Goal: Task Accomplishment & Management: Complete application form

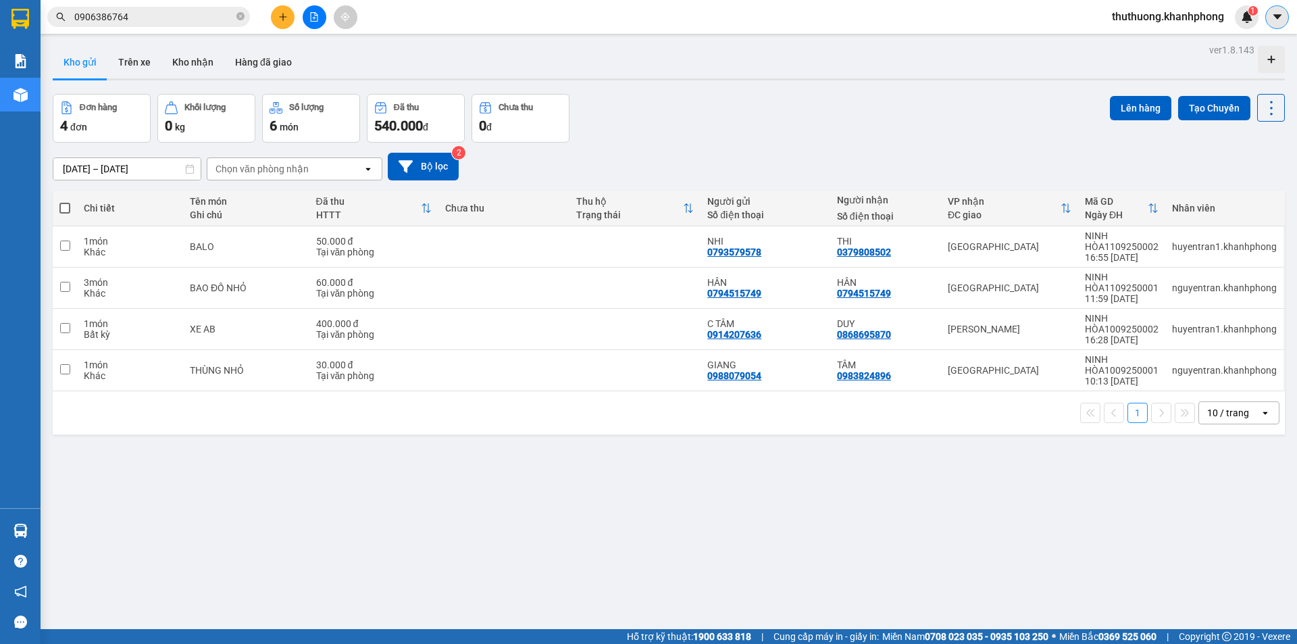
click at [1277, 22] on icon "caret-down" at bounding box center [1278, 17] width 12 height 12
click at [1182, 28] on div "thuthuong.khanhphong 1" at bounding box center [1179, 17] width 157 height 24
click at [1181, 20] on span "thuthuong.khanhphong" at bounding box center [1168, 16] width 134 height 17
click at [1162, 46] on span "Đăng xuất" at bounding box center [1172, 41] width 109 height 15
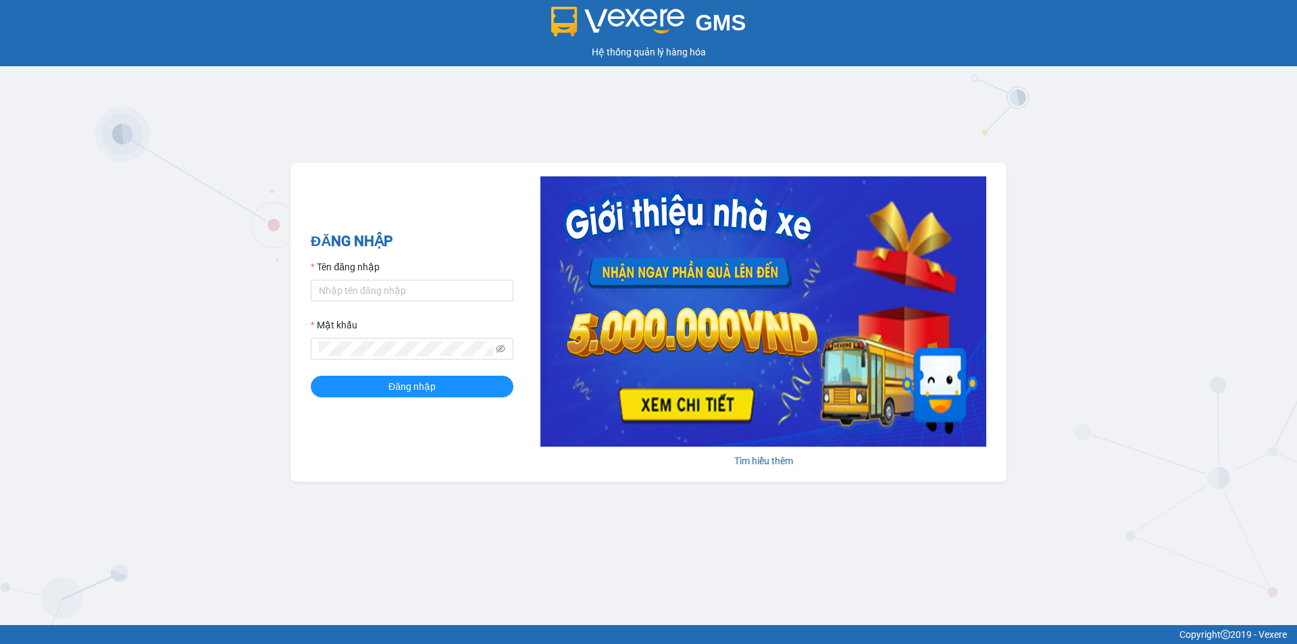
click at [382, 274] on div "Tên đăng nhập" at bounding box center [412, 269] width 203 height 20
click at [381, 292] on input "Tên đăng nhập" at bounding box center [412, 291] width 203 height 22
type input "nguyentran.khanhphong"
click at [499, 349] on icon "eye-invisible" at bounding box center [500, 348] width 9 height 9
click at [450, 393] on button "Đăng nhập" at bounding box center [412, 387] width 203 height 22
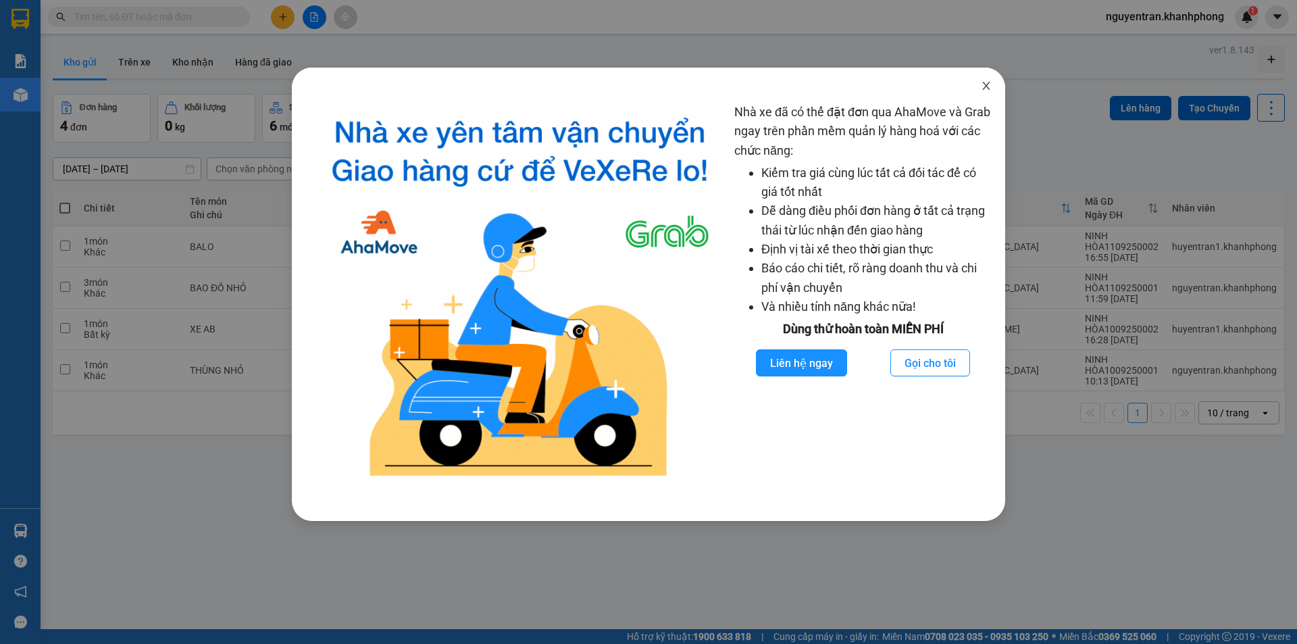
click at [991, 87] on icon "close" at bounding box center [986, 85] width 11 height 11
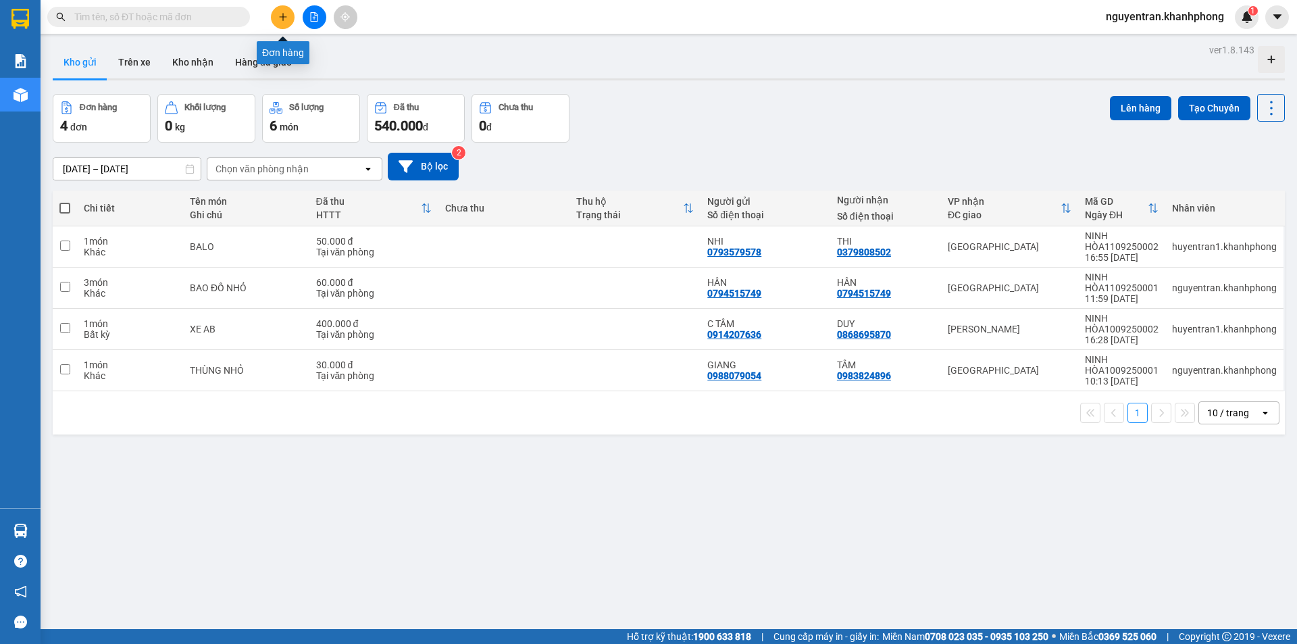
click at [293, 18] on button at bounding box center [283, 17] width 24 height 24
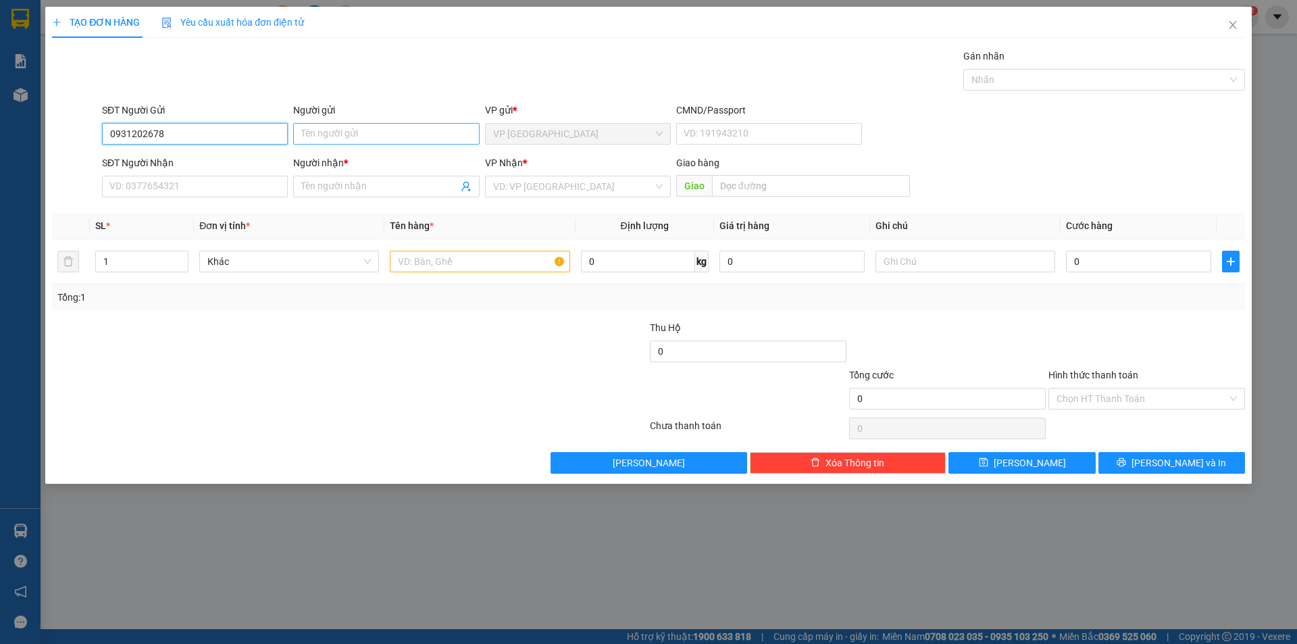
type input "0931202678"
click at [340, 134] on input "Người gửi" at bounding box center [386, 134] width 186 height 22
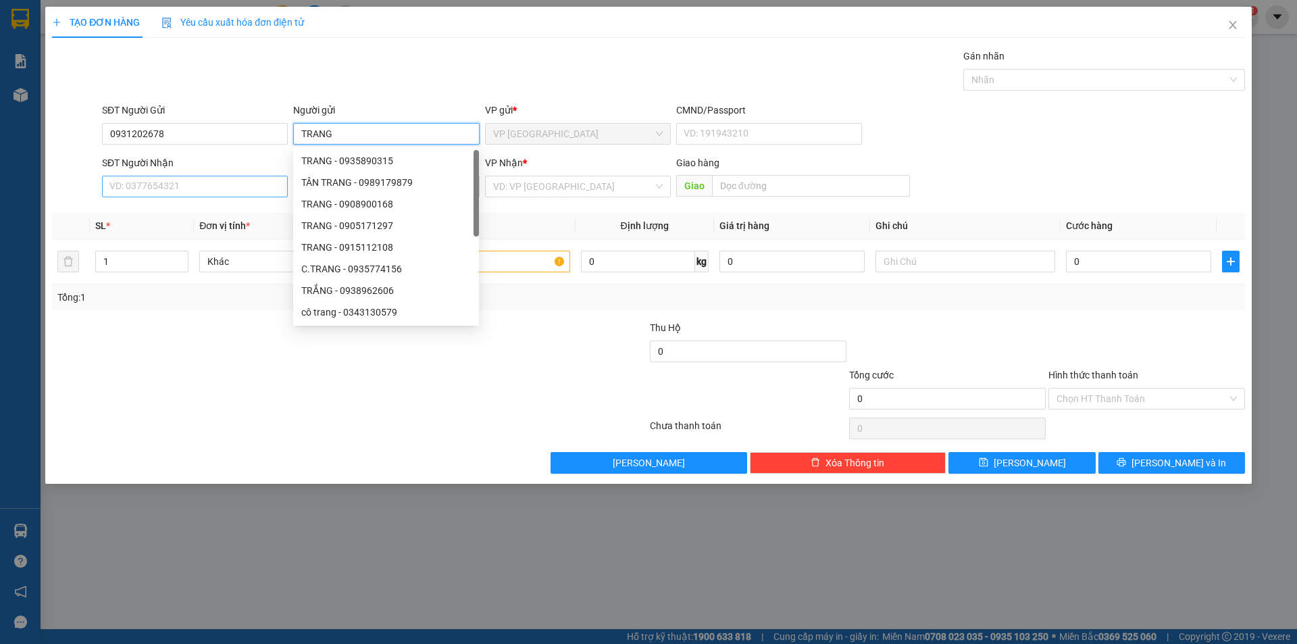
type input "TRANG"
click at [266, 195] on input "SĐT Người Nhận" at bounding box center [195, 187] width 186 height 22
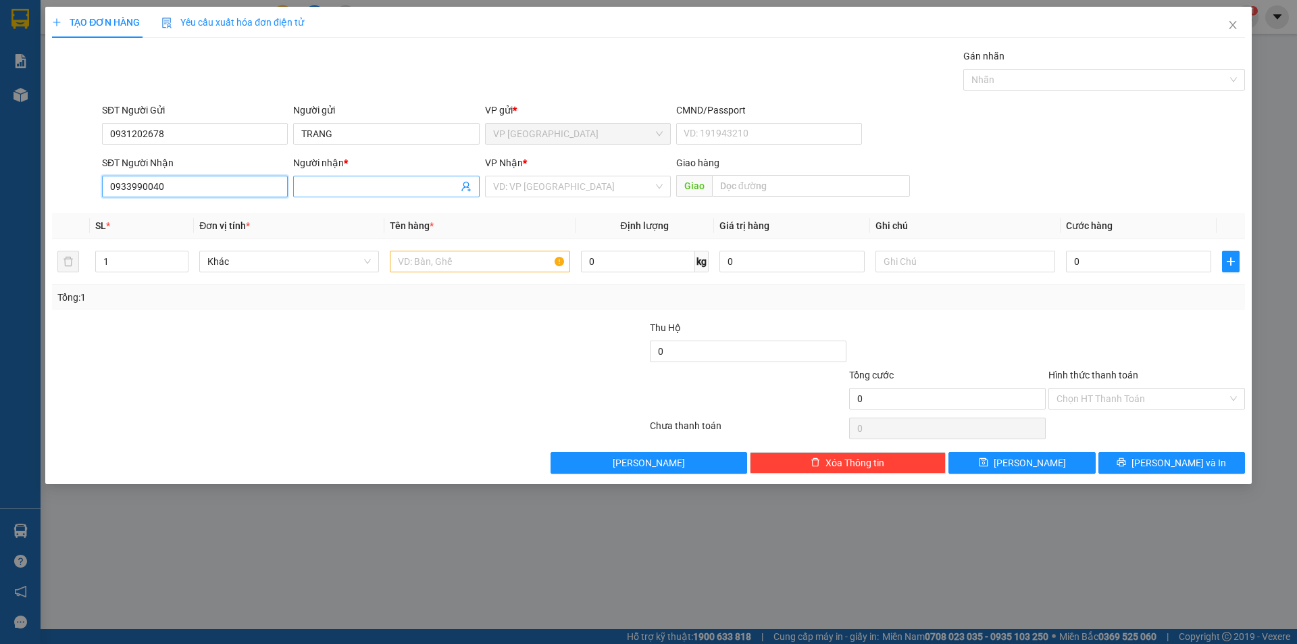
type input "0933990040"
click at [387, 186] on input "Người nhận *" at bounding box center [379, 186] width 156 height 15
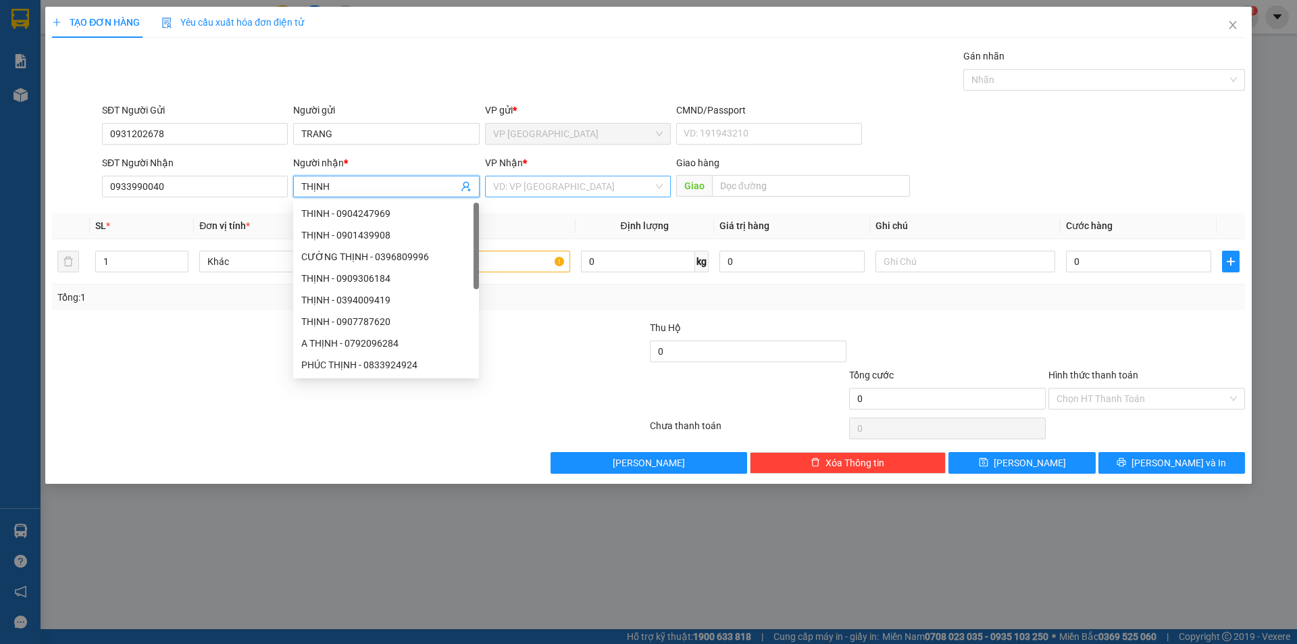
type input "THỊNH"
click at [560, 178] on input "search" at bounding box center [573, 186] width 160 height 20
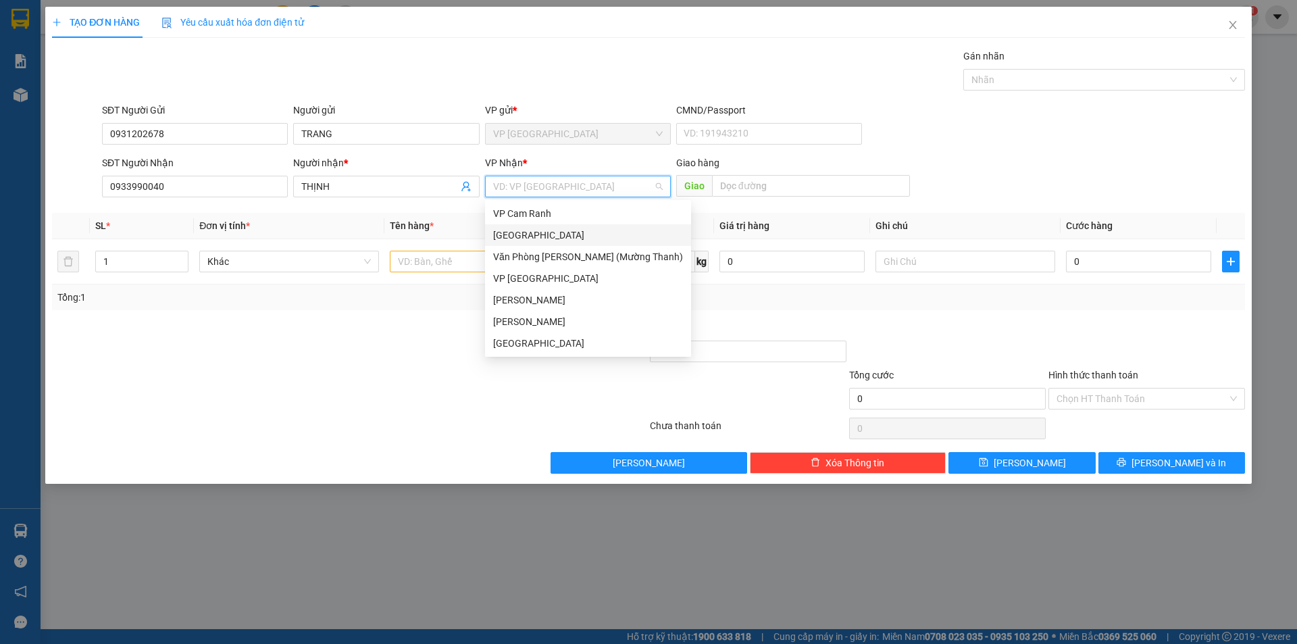
click at [535, 233] on div "[GEOGRAPHIC_DATA]" at bounding box center [588, 235] width 190 height 15
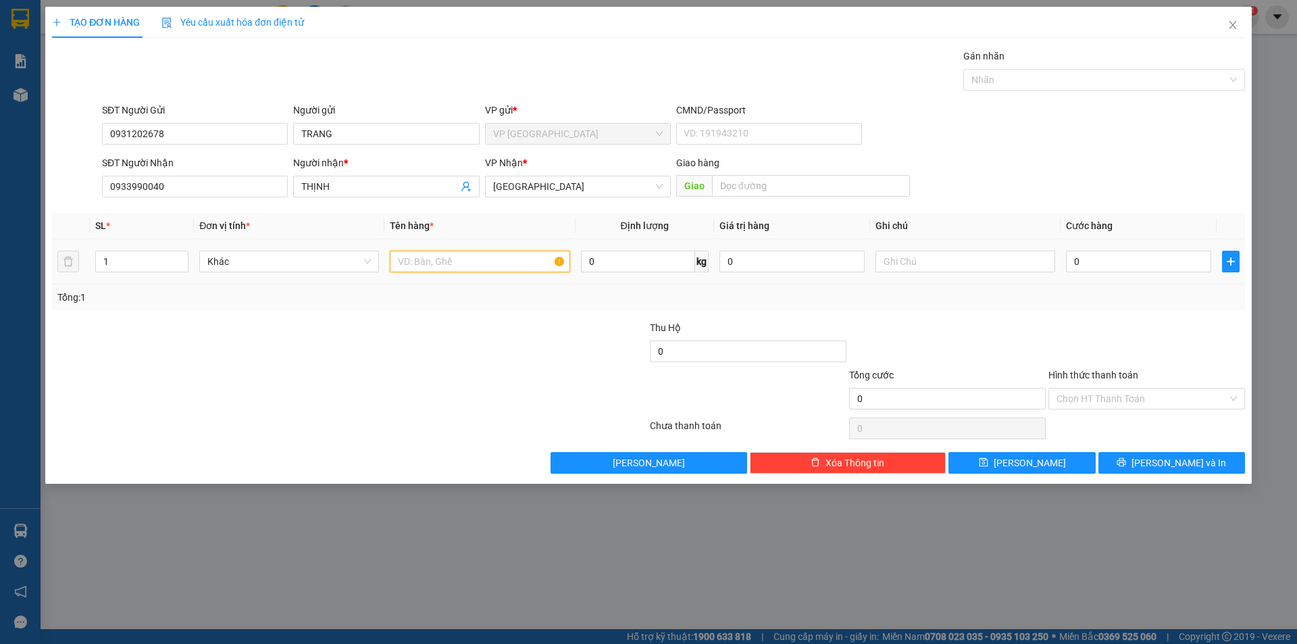
click at [457, 262] on input "text" at bounding box center [480, 262] width 180 height 22
type input "THÙNG XỐP"
click at [1121, 261] on input "0" at bounding box center [1138, 262] width 145 height 22
type input "4"
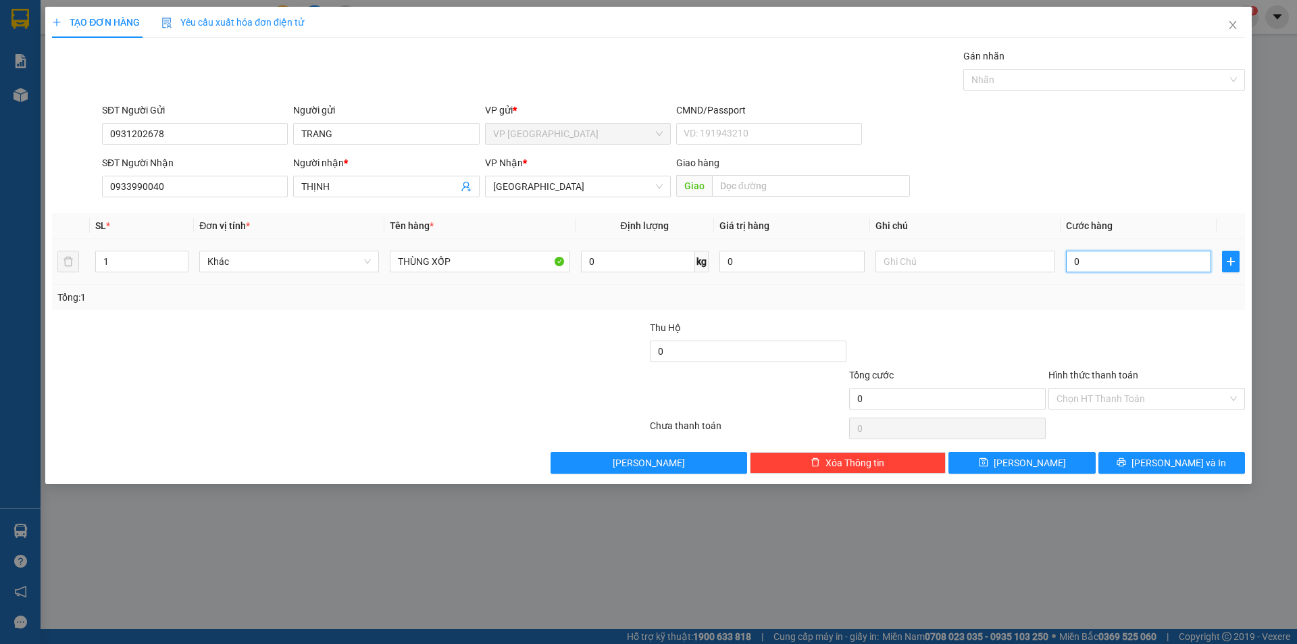
type input "4"
type input "40"
type input "400"
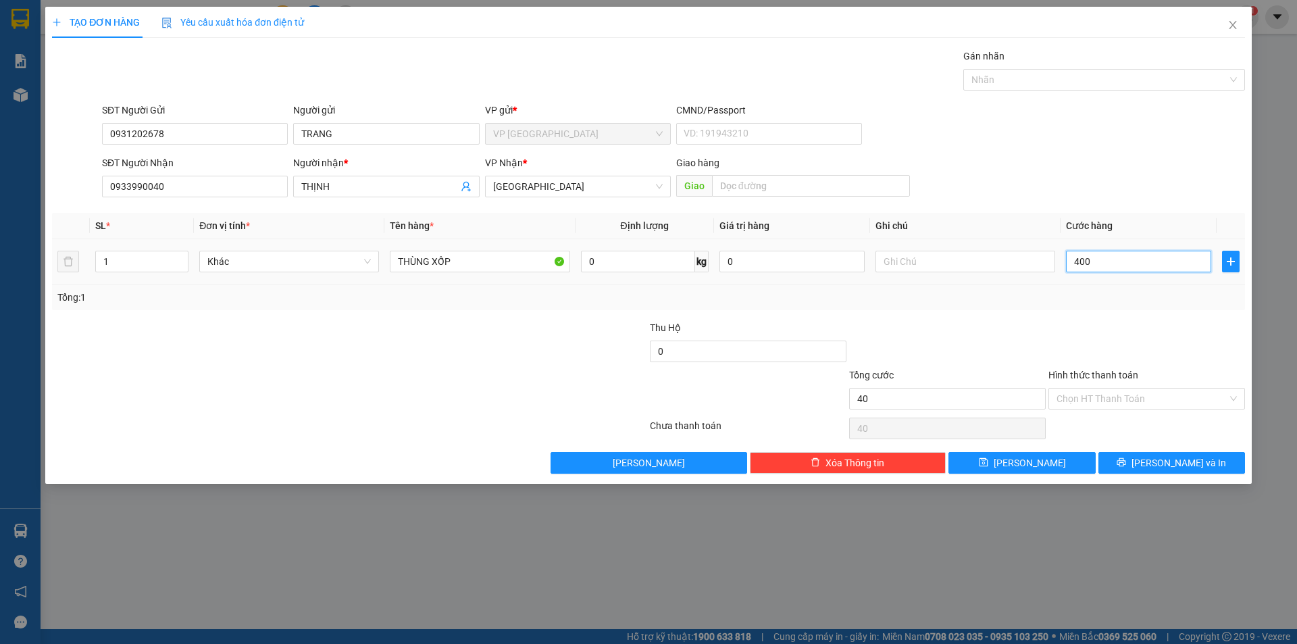
type input "400"
type input "4.000"
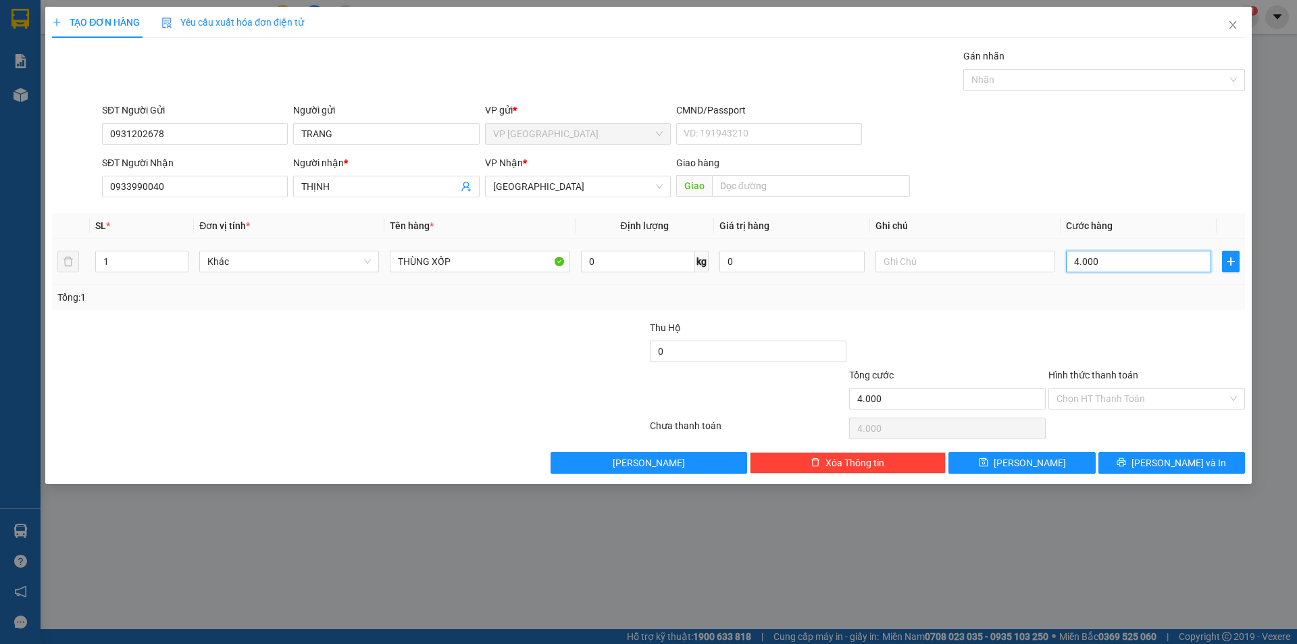
type input "40.000"
click at [1109, 392] on input "Hình thức thanh toán" at bounding box center [1142, 399] width 171 height 20
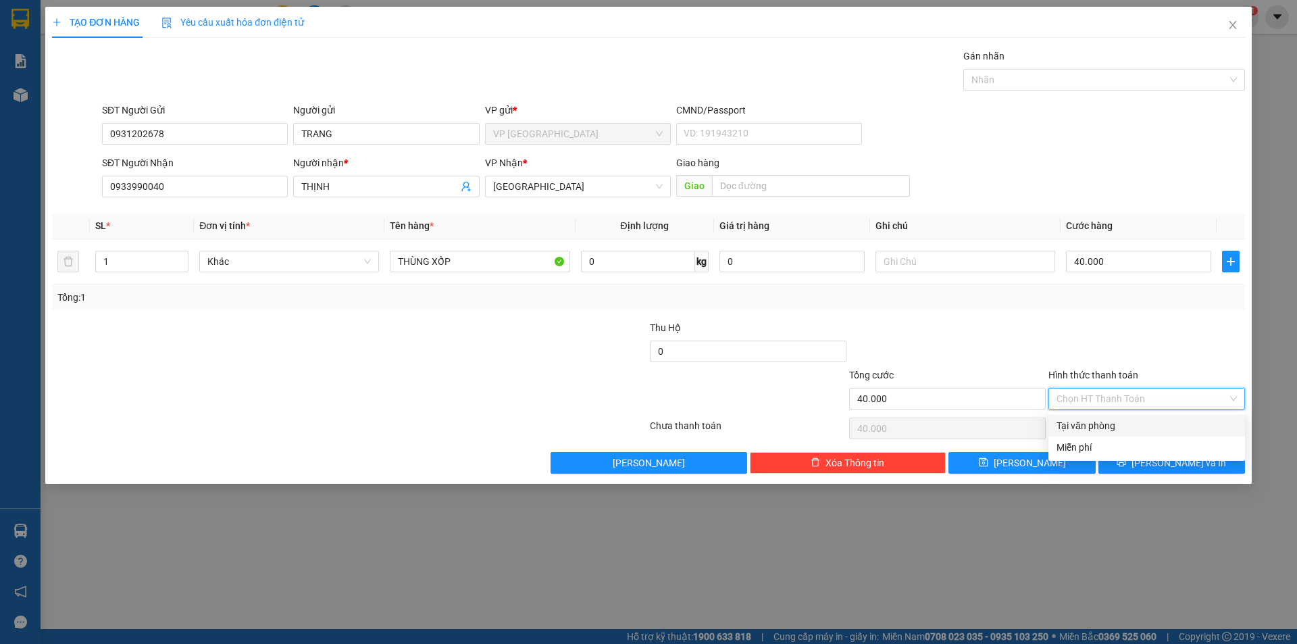
click at [1105, 422] on div "Tại văn phòng" at bounding box center [1147, 425] width 180 height 15
type input "0"
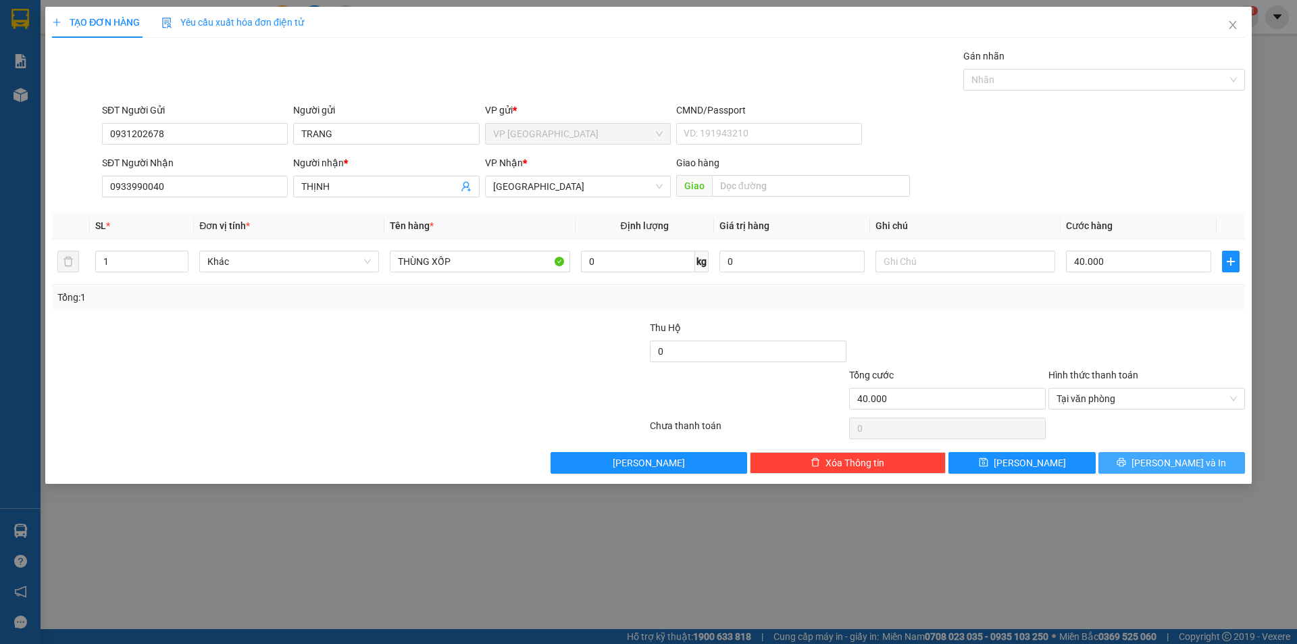
click at [1126, 461] on icon "printer" at bounding box center [1122, 462] width 9 height 9
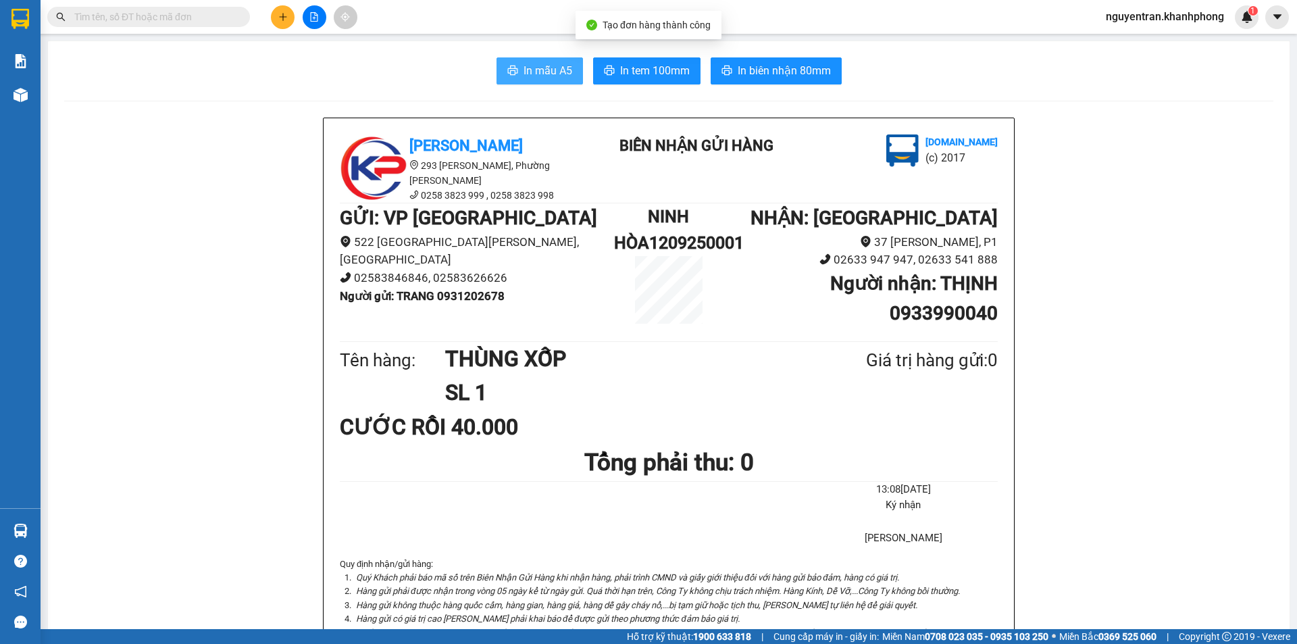
click at [570, 70] on button "In mẫu A5" at bounding box center [540, 70] width 86 height 27
